Goal: Transaction & Acquisition: Book appointment/travel/reservation

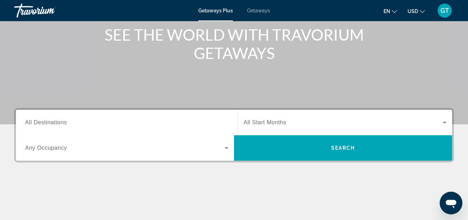
scroll to position [108, 0]
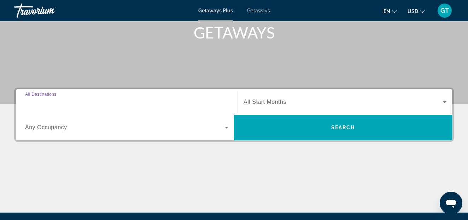
click at [78, 103] on input "Destination All Destinations" at bounding box center [126, 102] width 203 height 8
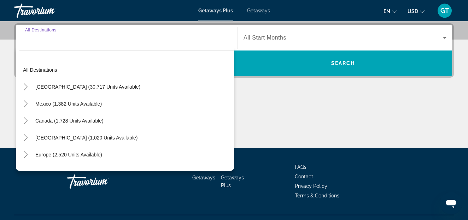
scroll to position [173, 0]
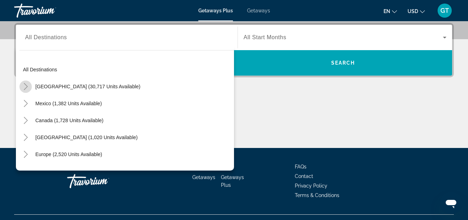
click at [27, 85] on icon "Toggle United States (30,717 units available)" at bounding box center [25, 86] width 7 height 7
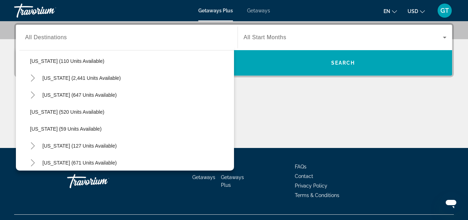
scroll to position [362, 0]
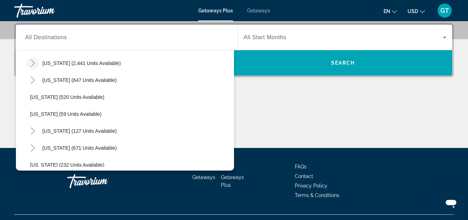
click at [34, 63] on icon "Toggle Nevada (2,441 units available)" at bounding box center [33, 63] width 4 height 7
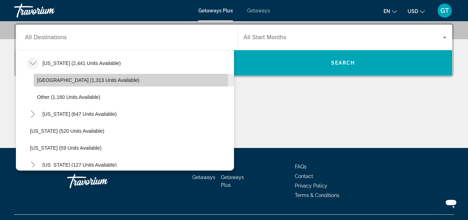
click at [56, 80] on span "Las Vegas (1,313 units available)" at bounding box center [88, 80] width 102 height 6
type input "**********"
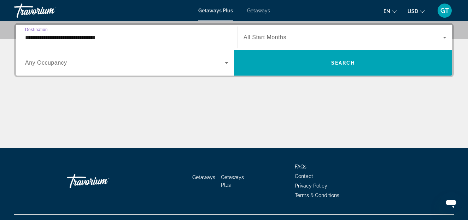
click at [444, 37] on icon "Search widget" at bounding box center [445, 38] width 4 height 2
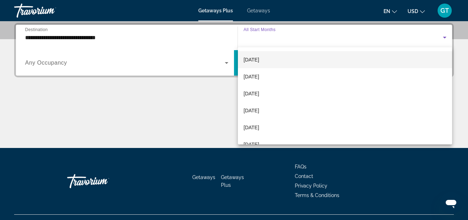
scroll to position [47, 0]
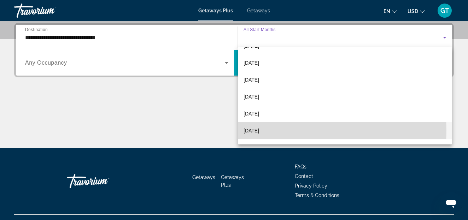
click at [248, 131] on span "March 2026" at bounding box center [251, 130] width 16 height 8
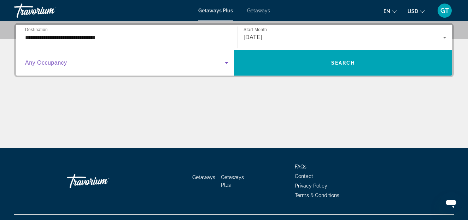
click at [225, 62] on icon "Search widget" at bounding box center [227, 63] width 4 height 2
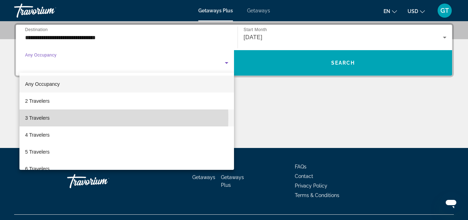
click at [38, 118] on span "3 Travelers" at bounding box center [37, 118] width 24 height 8
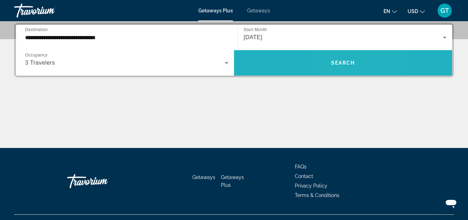
click at [339, 63] on span "Search" at bounding box center [343, 63] width 24 height 6
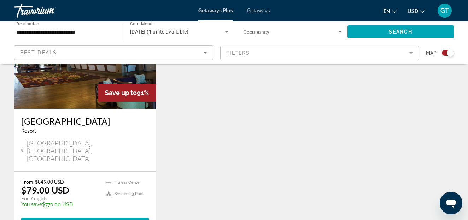
scroll to position [324, 0]
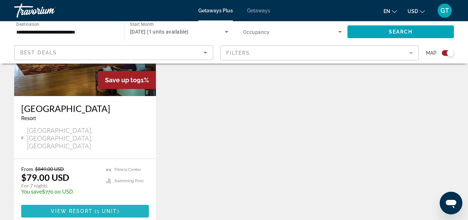
click at [77, 208] on span "View Resort" at bounding box center [72, 211] width 42 height 6
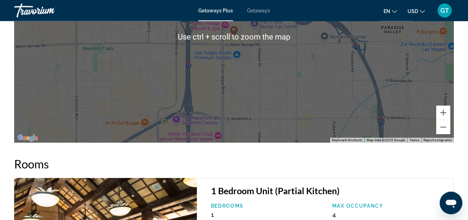
scroll to position [1053, 0]
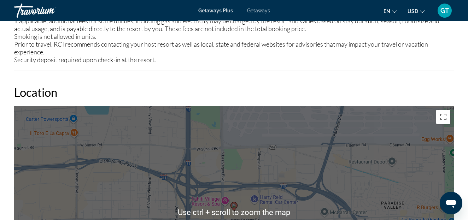
click at [256, 11] on span "Getaways" at bounding box center [258, 11] width 23 height 6
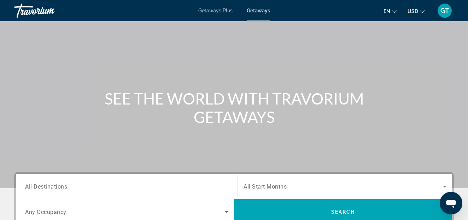
scroll to position [108, 0]
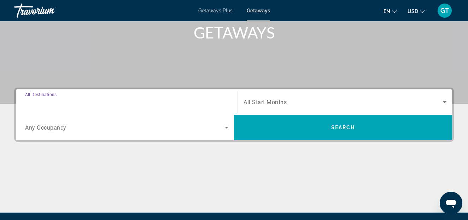
click at [79, 100] on input "Destination All Destinations" at bounding box center [126, 102] width 203 height 8
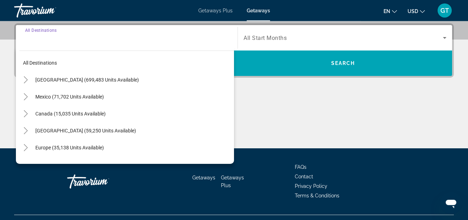
scroll to position [173, 0]
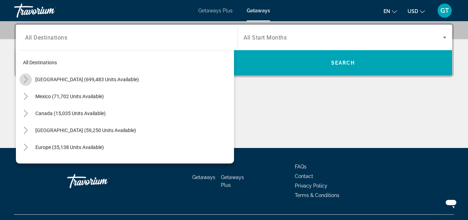
click at [27, 79] on icon "Toggle United States (699,483 units available)" at bounding box center [26, 79] width 4 height 7
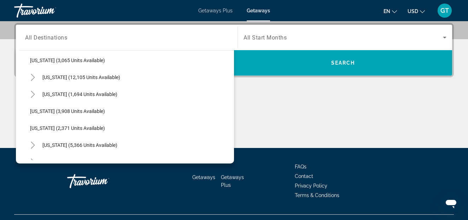
scroll to position [403, 0]
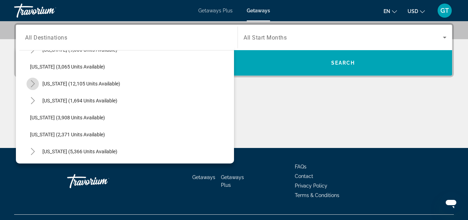
click at [34, 82] on icon "Toggle Nevada (12,105 units available)" at bounding box center [32, 83] width 7 height 7
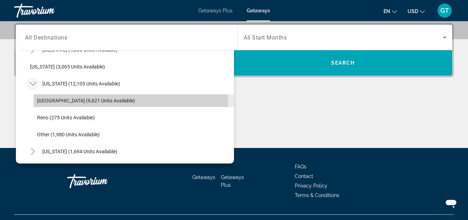
click at [49, 101] on span "Las Vegas (9,621 units available)" at bounding box center [86, 101] width 98 height 6
type input "**********"
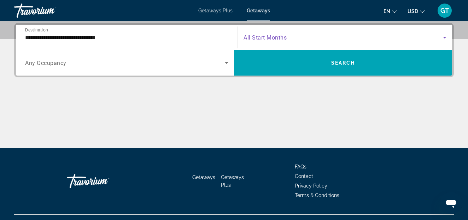
click at [444, 38] on icon "Search widget" at bounding box center [444, 37] width 8 height 8
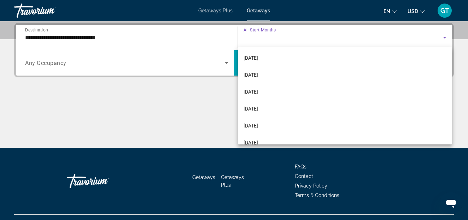
scroll to position [93, 0]
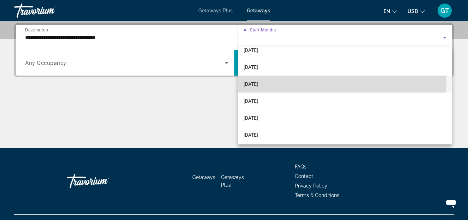
click at [252, 83] on span "March 2026" at bounding box center [250, 84] width 14 height 8
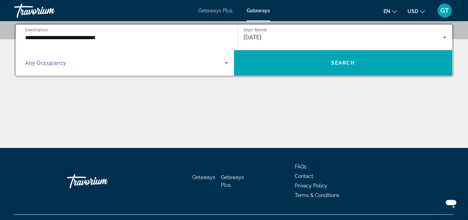
click at [227, 61] on icon "Search widget" at bounding box center [226, 63] width 8 height 8
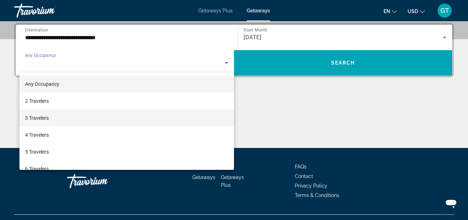
click at [36, 119] on span "3 Travelers" at bounding box center [37, 118] width 24 height 8
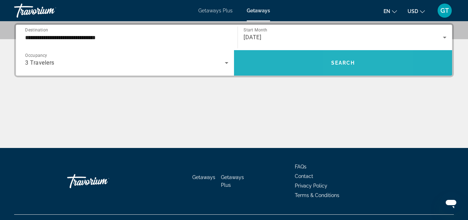
click at [343, 61] on span "Search" at bounding box center [343, 63] width 24 height 6
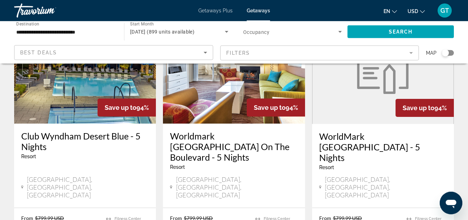
scroll to position [937, 0]
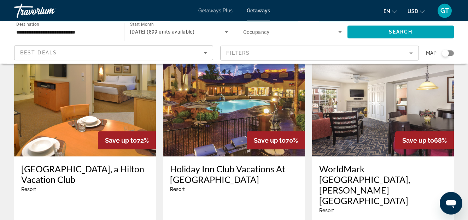
scroll to position [937, 0]
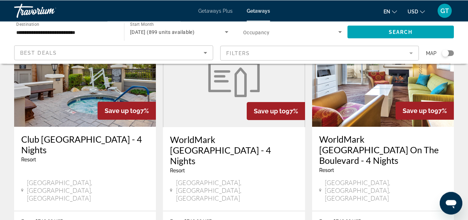
scroll to position [648, 0]
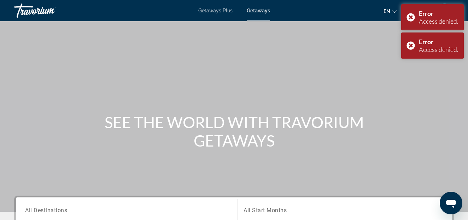
click at [208, 11] on span "Getaways Plus" at bounding box center [215, 11] width 34 height 6
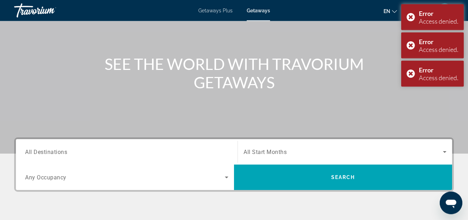
scroll to position [72, 0]
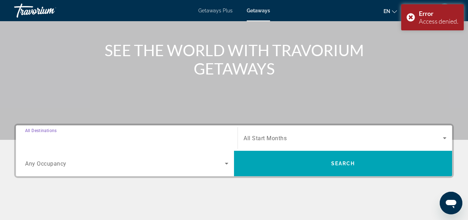
click at [88, 140] on input "Destination All Destinations" at bounding box center [126, 138] width 203 height 8
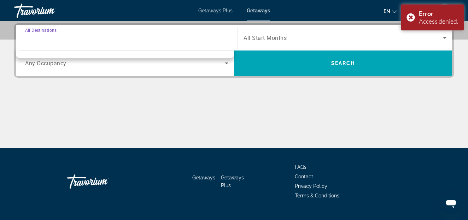
scroll to position [173, 0]
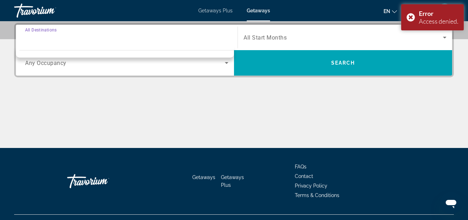
click at [58, 40] on input "Destination All Destinations" at bounding box center [126, 38] width 203 height 8
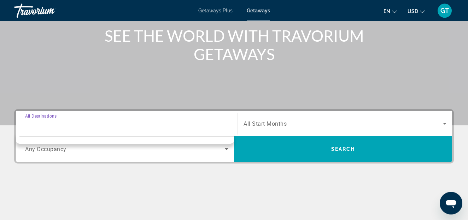
scroll to position [0, 0]
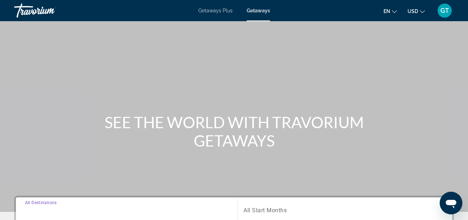
click at [70, 209] on input "Destination All Destinations" at bounding box center [126, 210] width 203 height 8
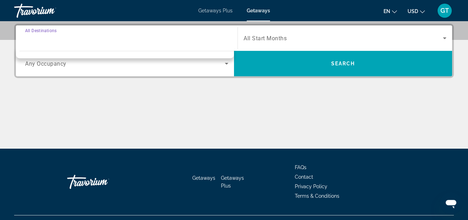
scroll to position [173, 0]
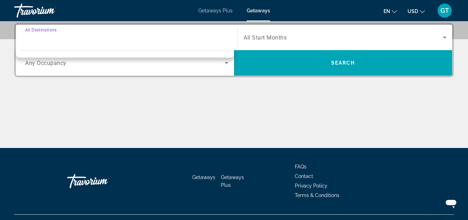
click at [42, 40] on input "Destination All Destinations" at bounding box center [126, 38] width 203 height 8
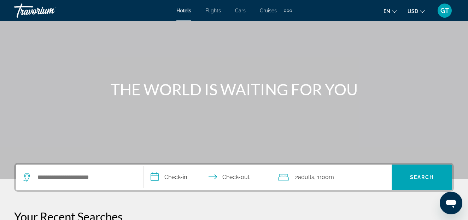
scroll to position [108, 0]
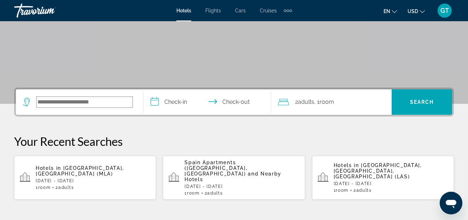
click at [113, 104] on input "Search widget" at bounding box center [85, 102] width 96 height 11
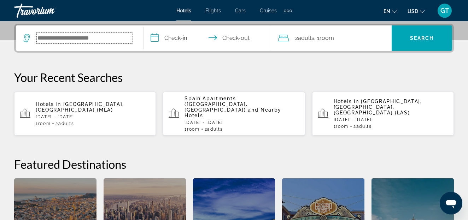
scroll to position [173, 0]
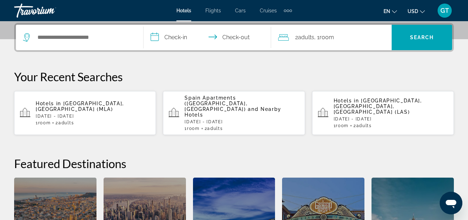
click at [383, 98] on span "[GEOGRAPHIC_DATA], [GEOGRAPHIC_DATA], [GEOGRAPHIC_DATA] (LAS)" at bounding box center [377, 106] width 88 height 17
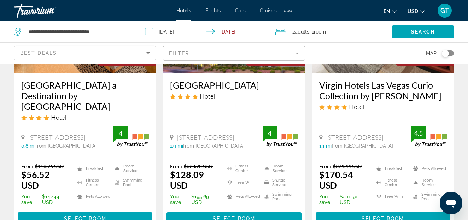
scroll to position [144, 0]
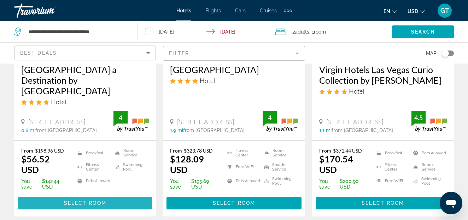
click at [83, 200] on span "Select Room" at bounding box center [85, 203] width 42 height 6
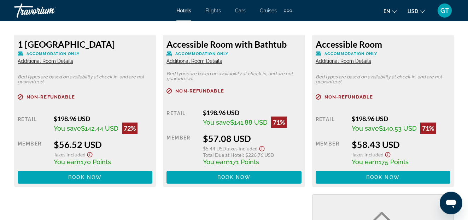
scroll to position [1189, 0]
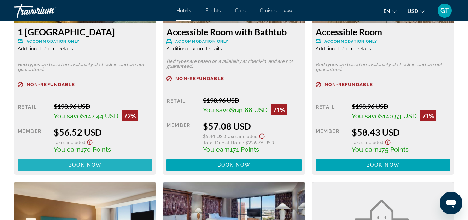
click at [77, 163] on span "Book now" at bounding box center [85, 165] width 34 height 6
